Goal: Contribute content: Add original content to the website for others to see

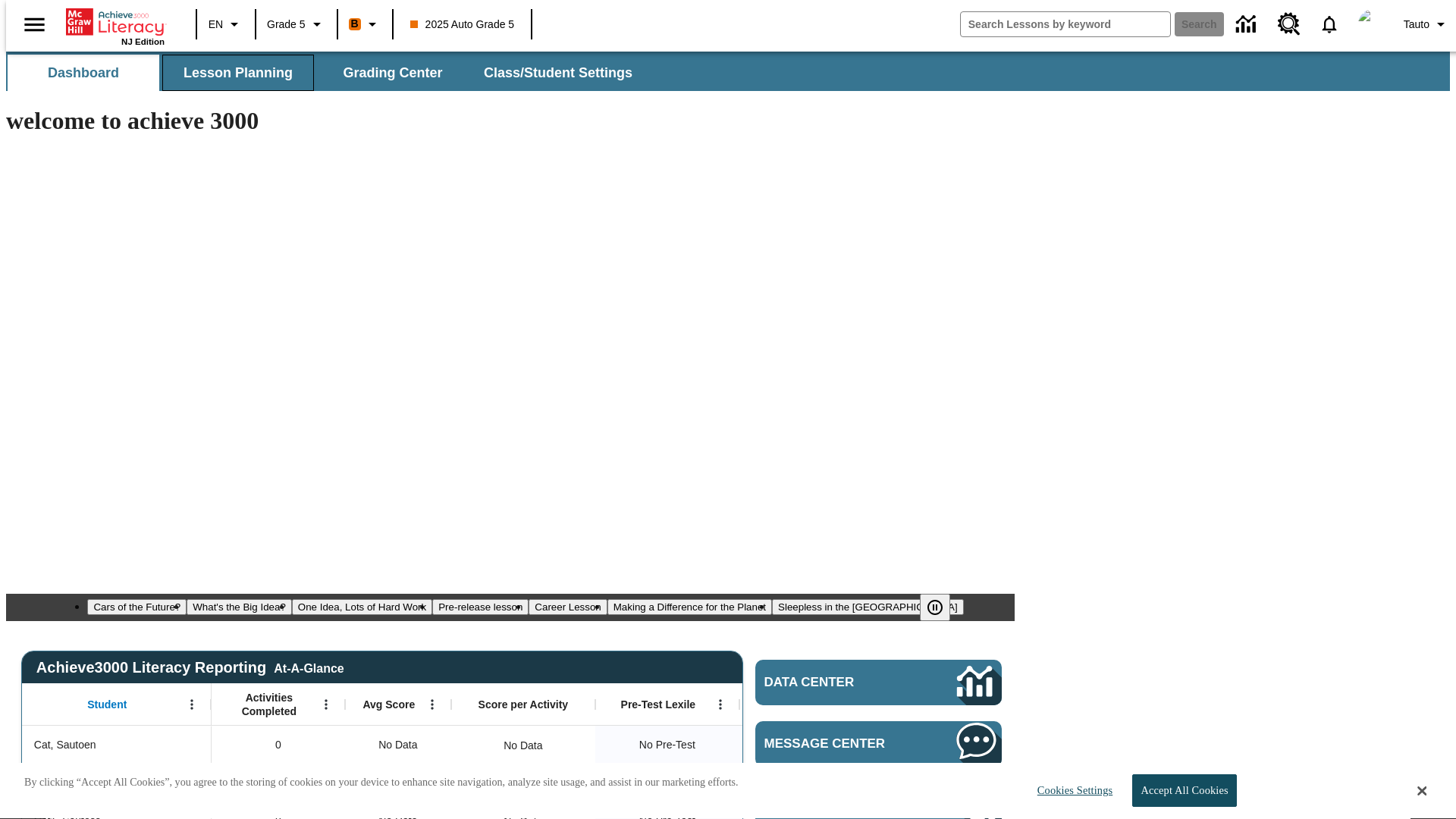
click at [232, 73] on span "Lesson Planning" at bounding box center [238, 73] width 109 height 18
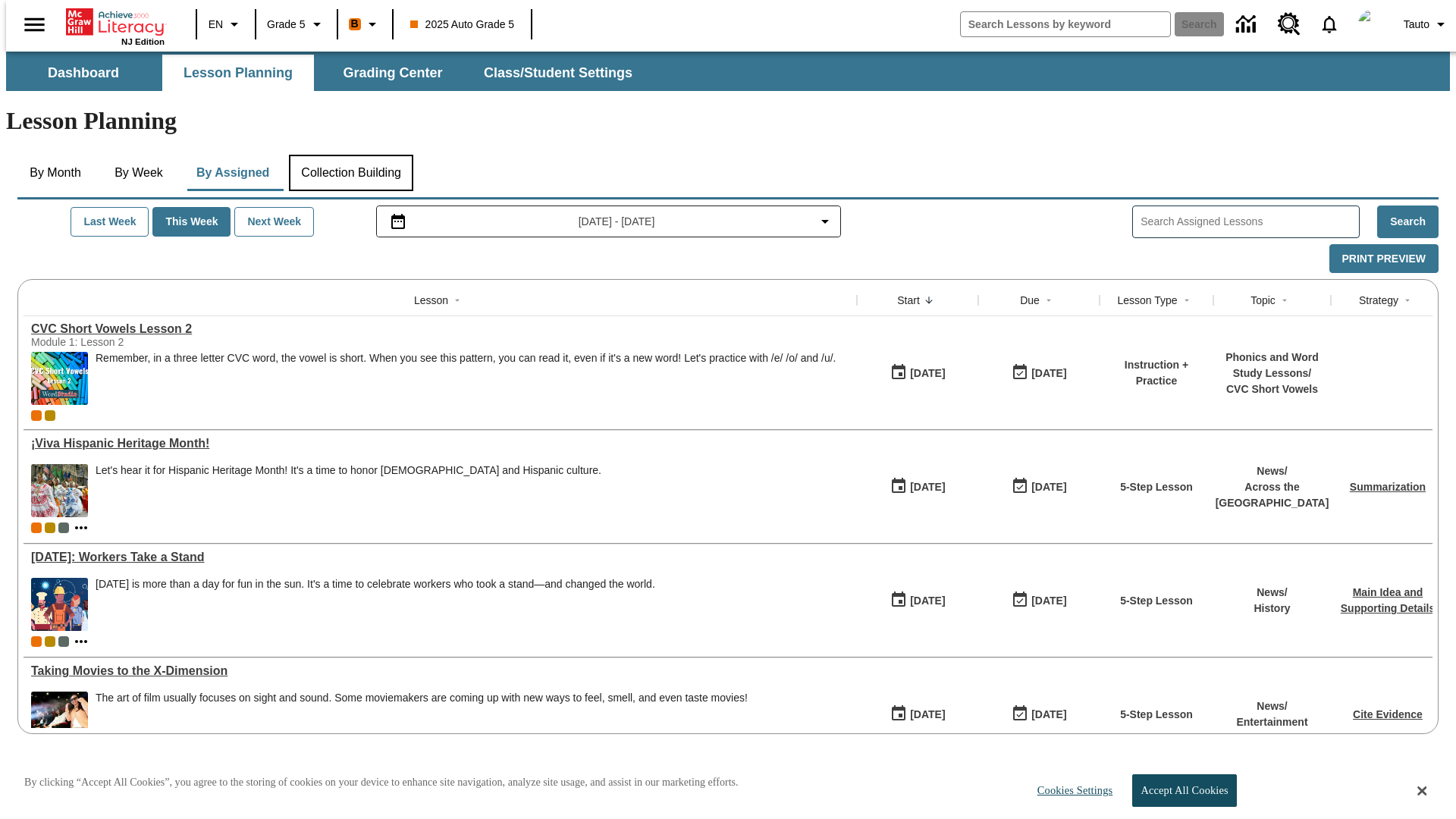
click at [350, 155] on button "Collection Building" at bounding box center [351, 173] width 124 height 37
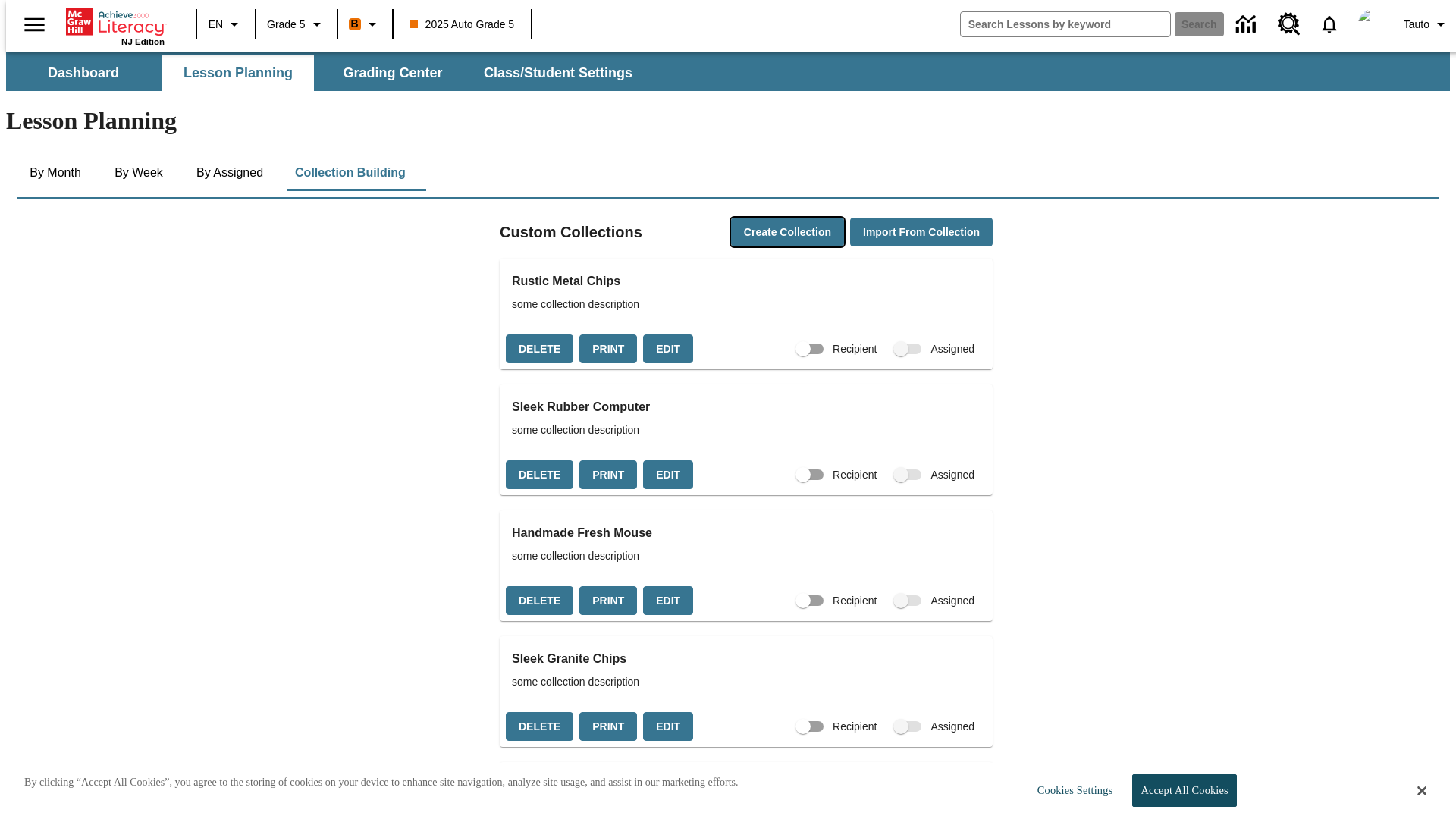
click at [759, 218] on button "Create Collection" at bounding box center [788, 232] width 113 height 30
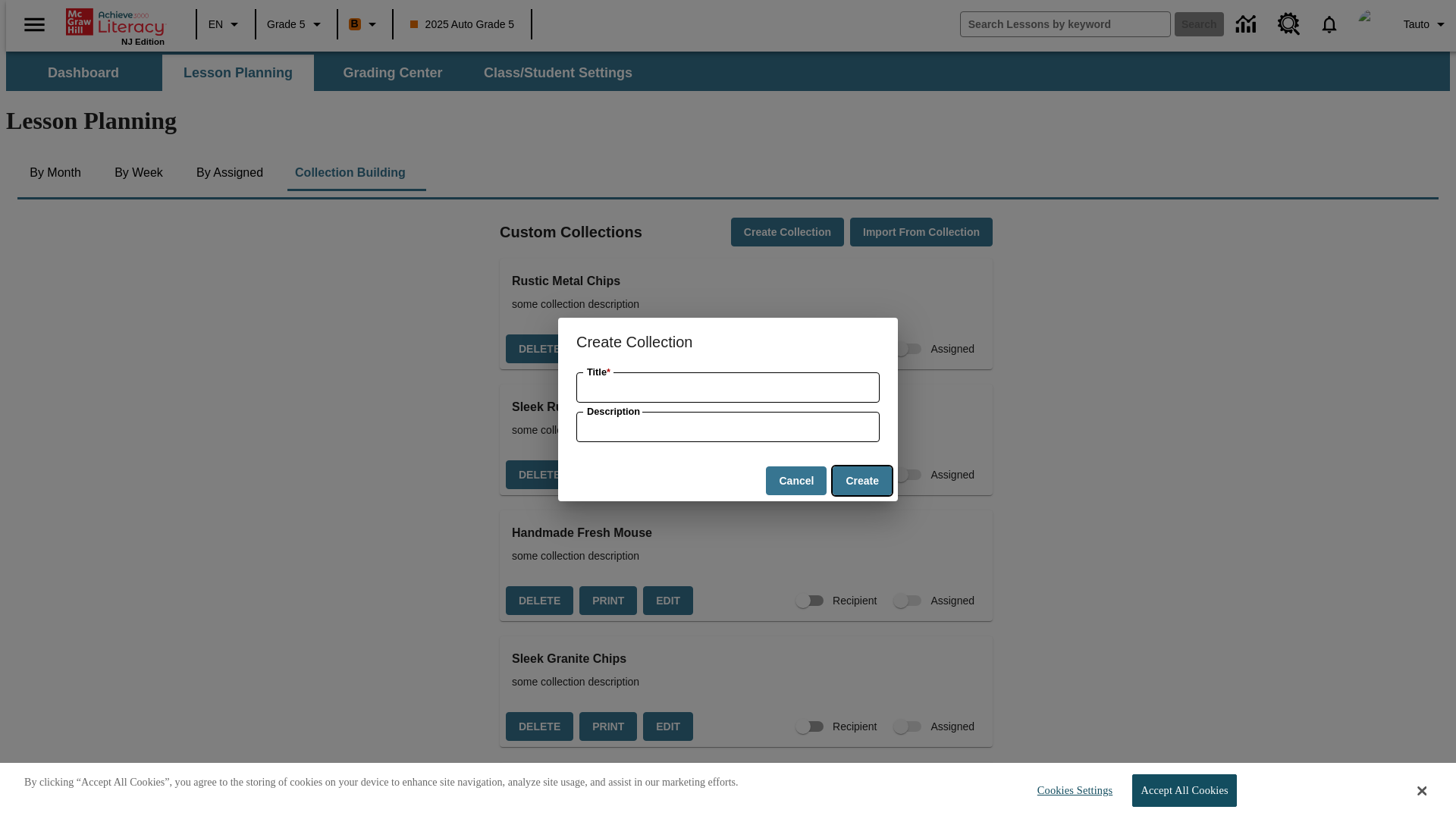
click at [862, 481] on button "Create" at bounding box center [862, 481] width 60 height 30
type input "Elegant Fresh Chicken"
type input "some collection description"
click at [862, 481] on button "Create" at bounding box center [862, 481] width 60 height 30
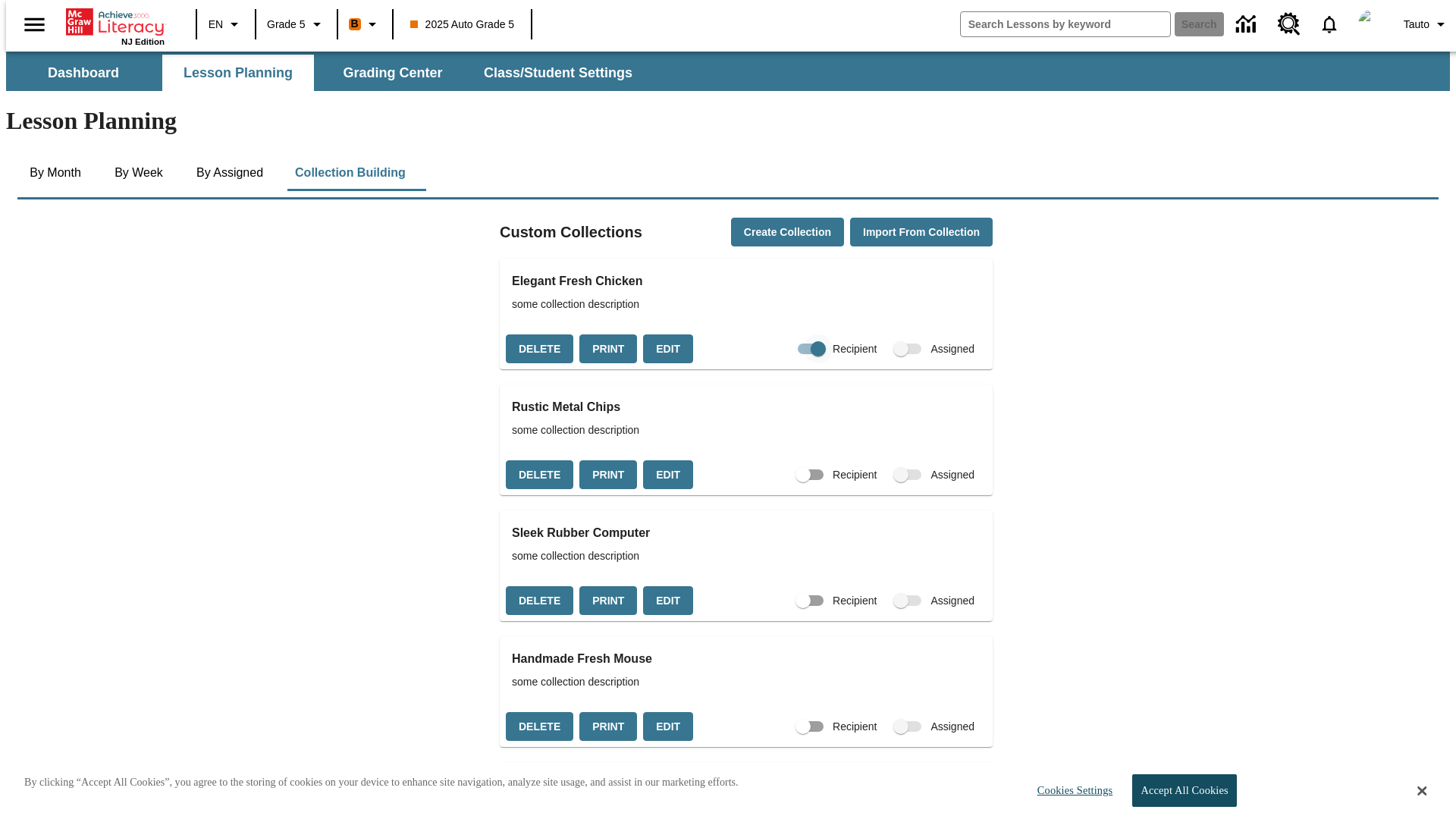
click at [788, 334] on input "Recipient" at bounding box center [819, 349] width 87 height 29
checkbox input "false"
click at [537, 334] on button "Delete" at bounding box center [539, 349] width 67 height 30
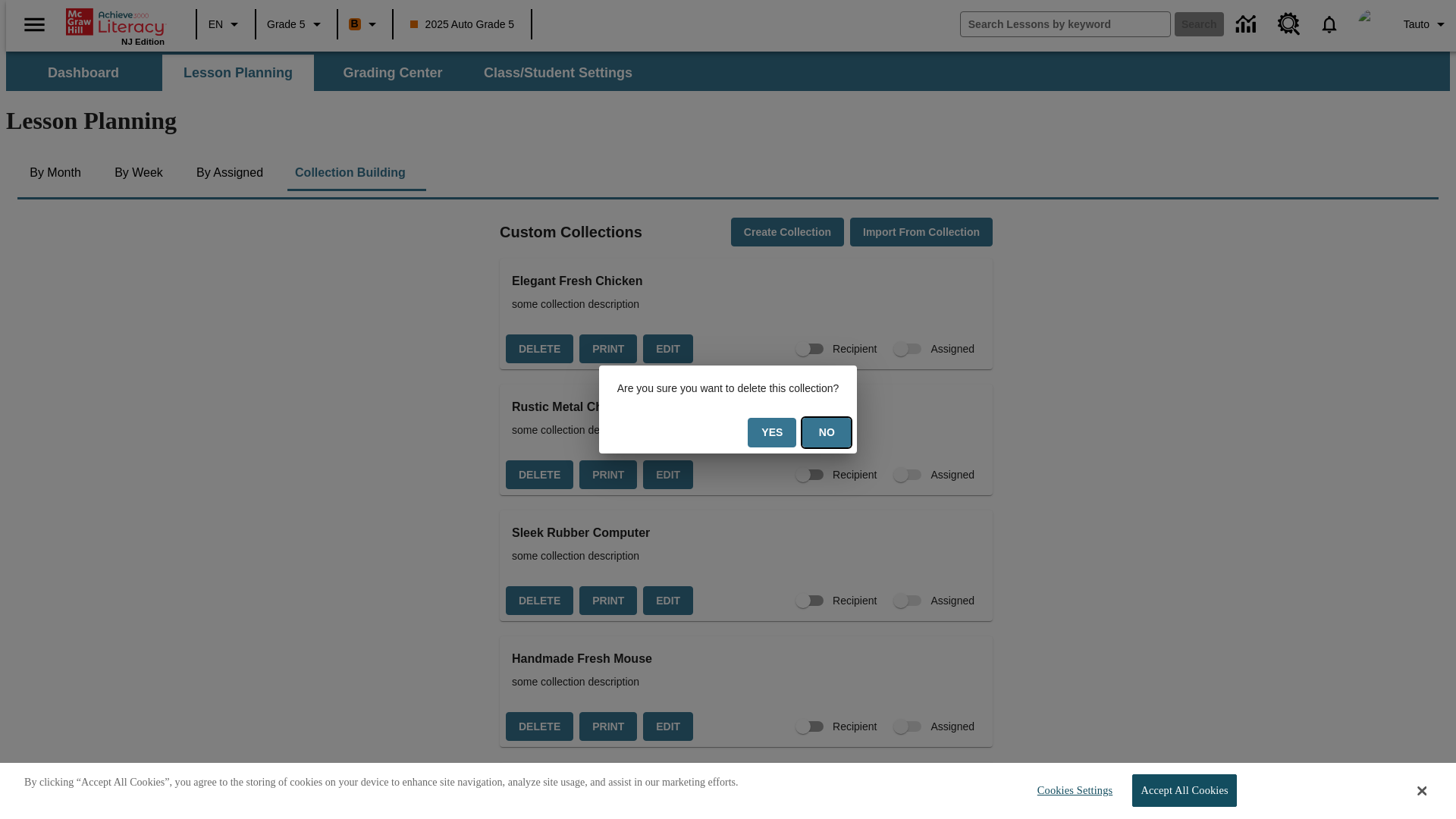
click at [836, 432] on button "No" at bounding box center [827, 432] width 48 height 30
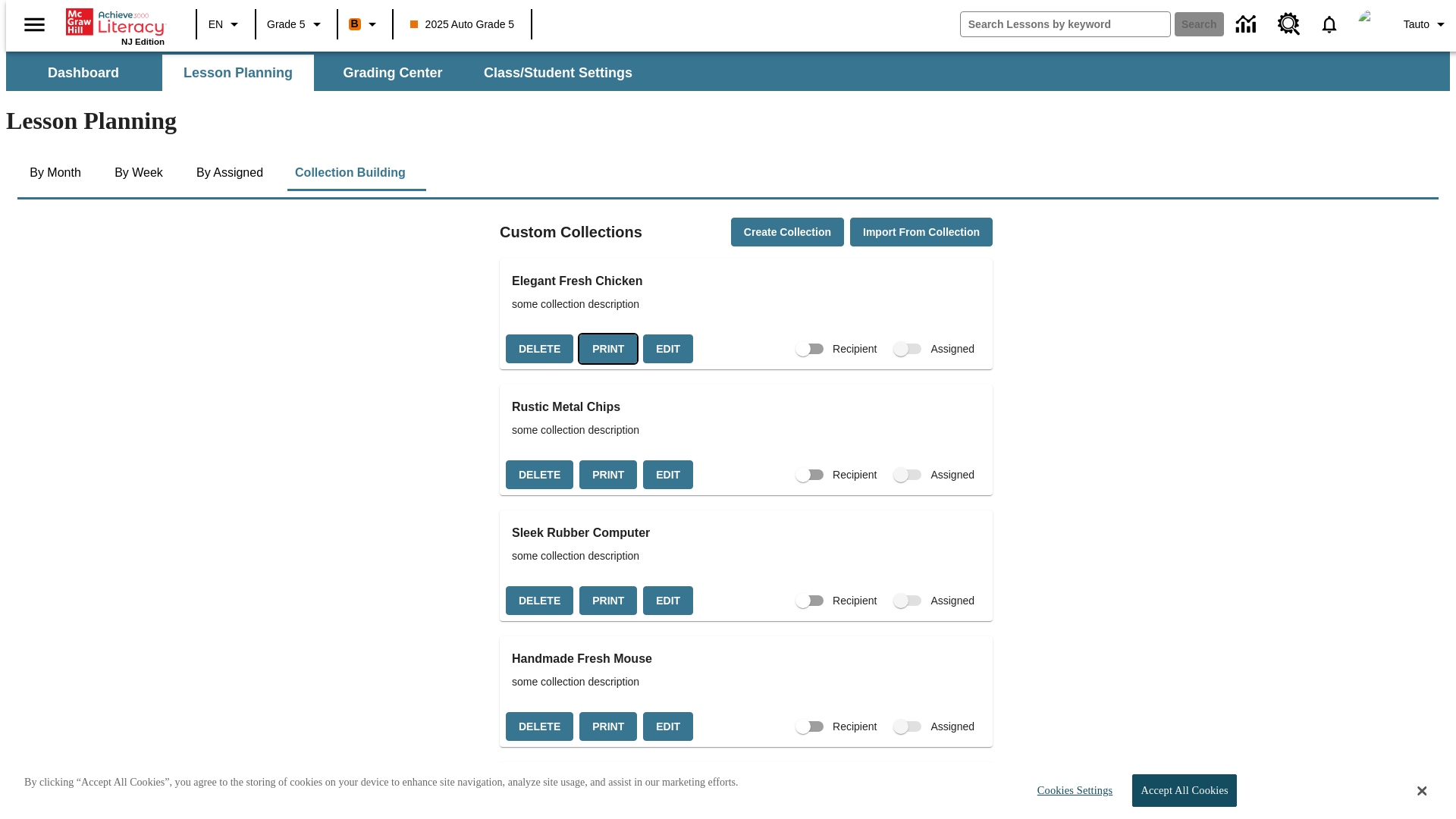
click at [604, 334] on button "Print" at bounding box center [608, 349] width 58 height 30
